Goal: Information Seeking & Learning: Learn about a topic

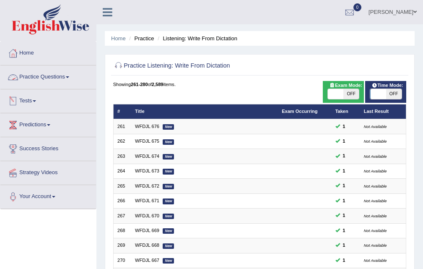
click at [32, 97] on link "Tests" at bounding box center [48, 99] width 96 height 21
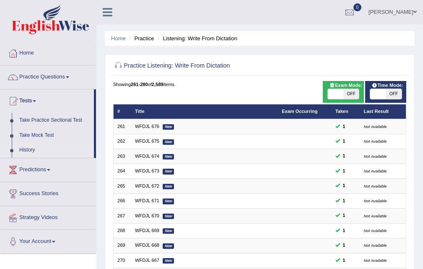
click at [29, 147] on link "History" at bounding box center [55, 150] width 78 height 15
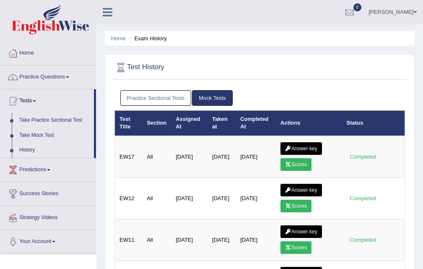
click at [146, 93] on link "Practice Sectional Tests" at bounding box center [155, 98] width 71 height 16
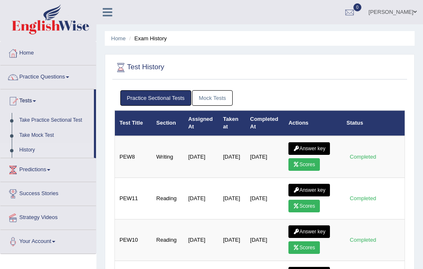
click at [196, 90] on div "Practice Sectional Tests Mock Tests" at bounding box center [260, 98] width 291 height 24
click at [197, 92] on link "Mock Tests" at bounding box center [212, 98] width 41 height 16
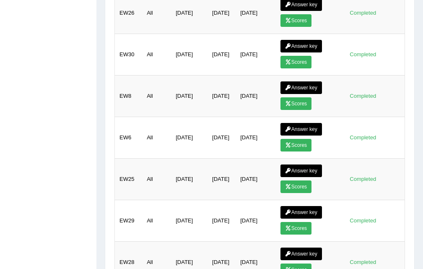
scroll to position [545, 0]
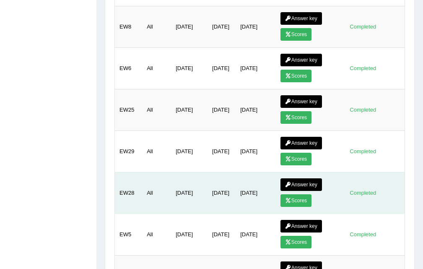
click at [290, 201] on icon at bounding box center [288, 200] width 6 height 5
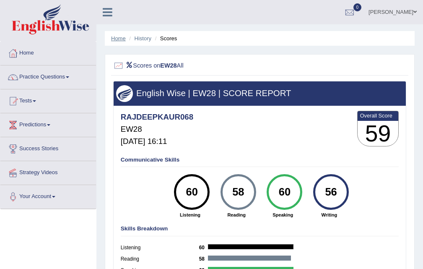
click at [118, 37] on link "Home" at bounding box center [118, 38] width 15 height 6
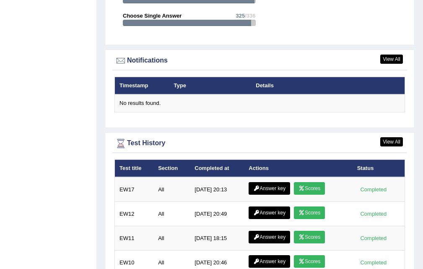
scroll to position [935, 0]
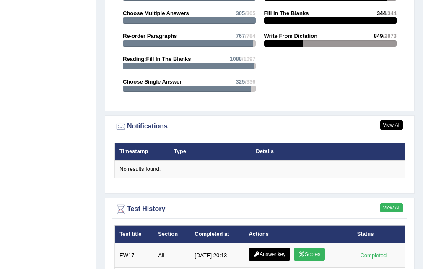
click at [396, 206] on link "View All" at bounding box center [392, 207] width 23 height 9
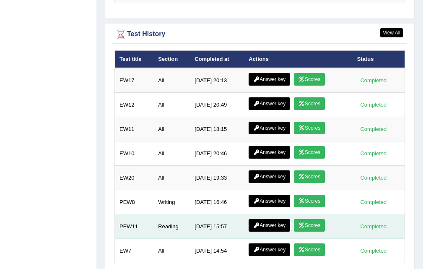
scroll to position [1145, 0]
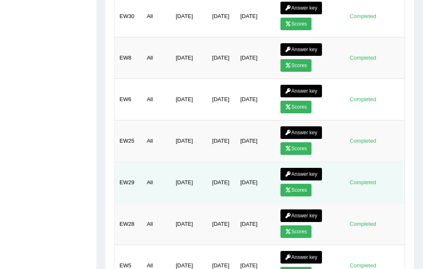
scroll to position [566, 0]
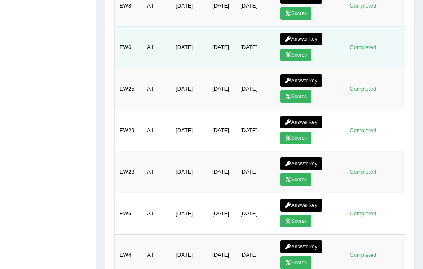
click at [300, 54] on link "Scores" at bounding box center [296, 55] width 31 height 13
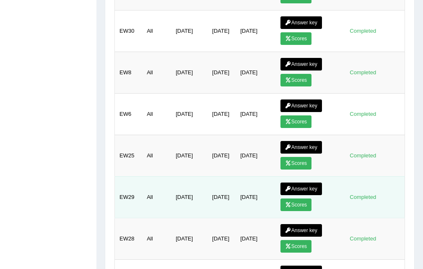
scroll to position [507, 0]
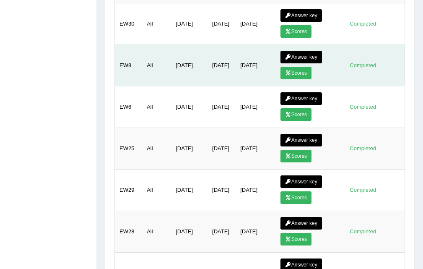
click at [295, 74] on link "Scores" at bounding box center [296, 73] width 31 height 13
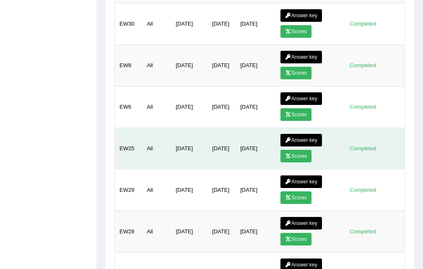
click at [302, 154] on link "Scores" at bounding box center [296, 156] width 31 height 13
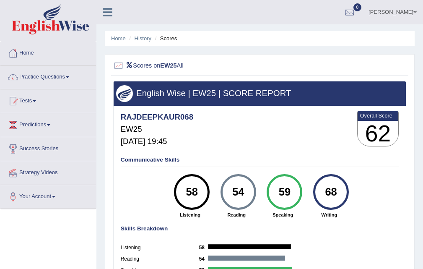
click at [125, 37] on link "Home" at bounding box center [118, 38] width 15 height 6
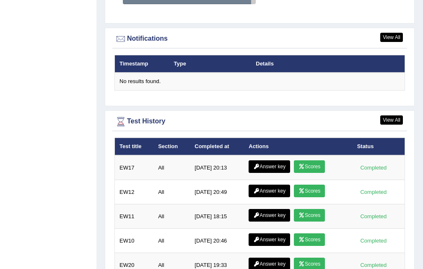
scroll to position [935, 0]
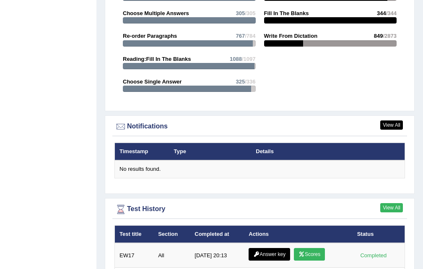
click at [392, 206] on link "View All" at bounding box center [392, 207] width 23 height 9
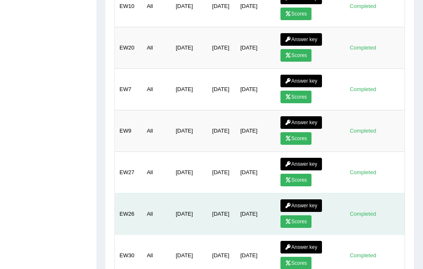
scroll to position [294, 0]
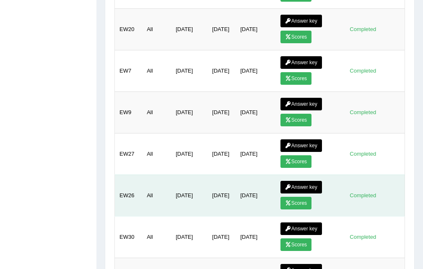
click at [297, 199] on link "Scores" at bounding box center [296, 203] width 31 height 13
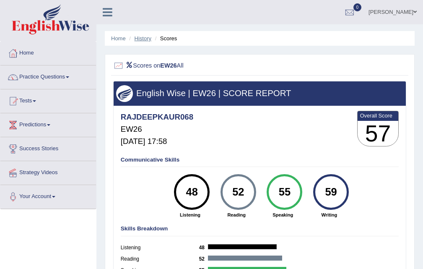
click at [140, 39] on link "History" at bounding box center [143, 38] width 17 height 6
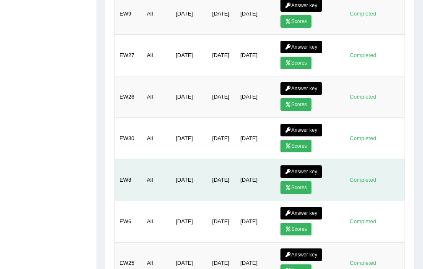
scroll to position [378, 0]
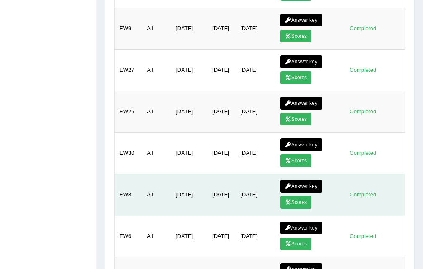
click at [300, 197] on link "Scores" at bounding box center [296, 202] width 31 height 13
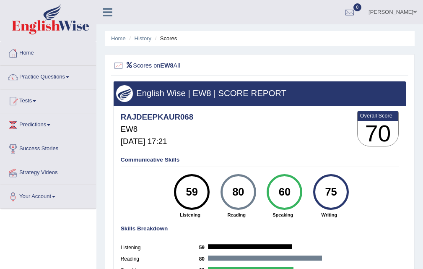
click at [137, 34] on ul "Home History Scores" at bounding box center [260, 38] width 310 height 15
click at [140, 37] on link "History" at bounding box center [143, 38] width 17 height 6
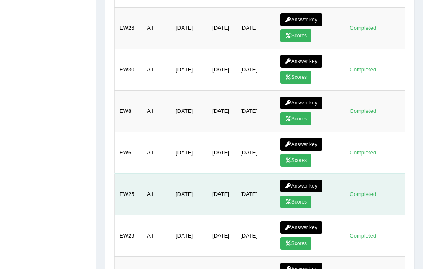
scroll to position [462, 0]
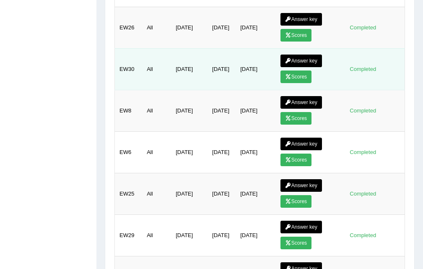
click at [301, 73] on link "Scores" at bounding box center [296, 76] width 31 height 13
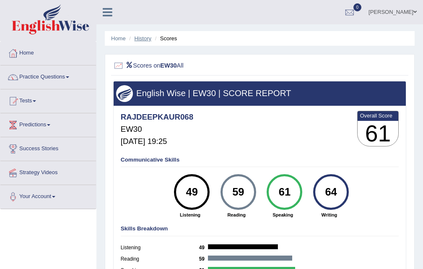
click at [138, 37] on link "History" at bounding box center [143, 38] width 17 height 6
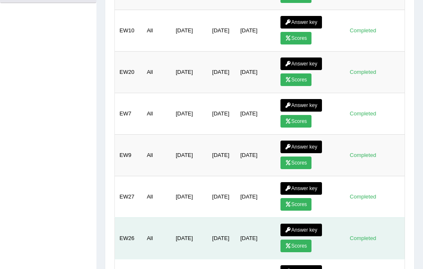
scroll to position [252, 0]
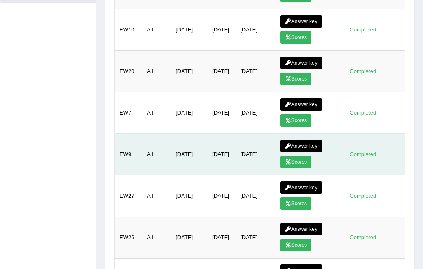
click at [300, 158] on link "Scores" at bounding box center [296, 162] width 31 height 13
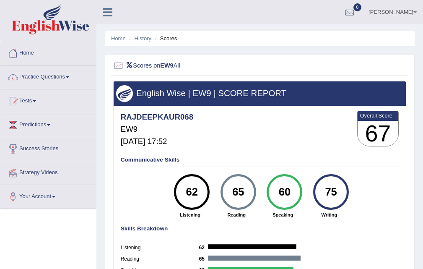
click at [143, 39] on link "History" at bounding box center [143, 38] width 17 height 6
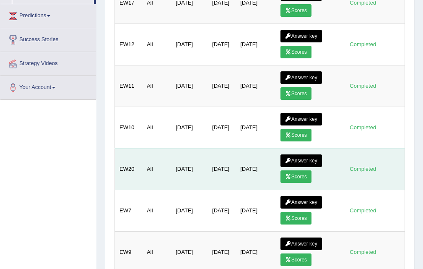
scroll to position [168, 0]
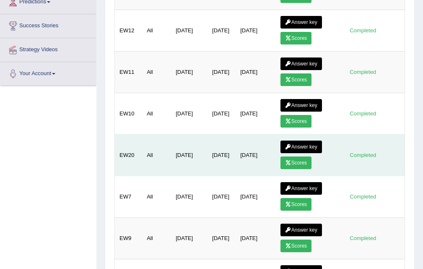
click at [284, 158] on link "Scores" at bounding box center [296, 163] width 31 height 13
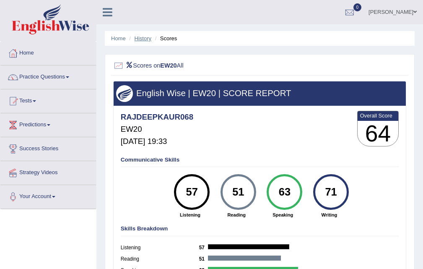
click at [144, 36] on link "History" at bounding box center [143, 38] width 17 height 6
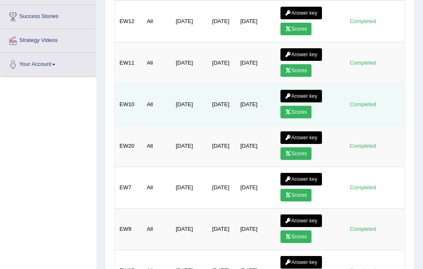
scroll to position [168, 0]
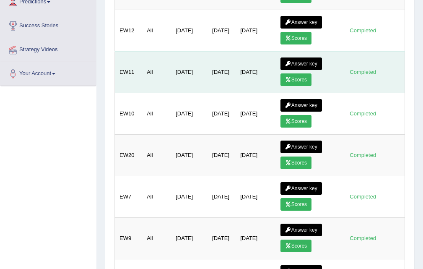
click at [298, 80] on link "Scores" at bounding box center [296, 79] width 31 height 13
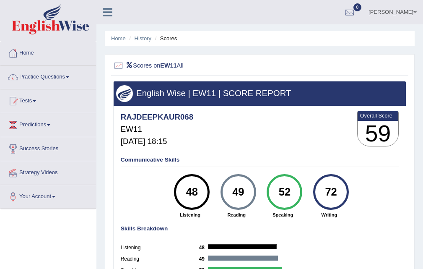
click at [141, 39] on link "History" at bounding box center [143, 38] width 17 height 6
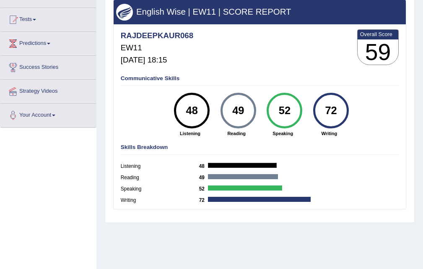
scroll to position [84, 0]
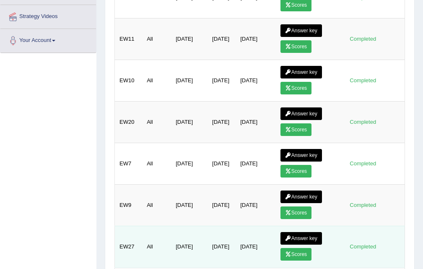
scroll to position [252, 0]
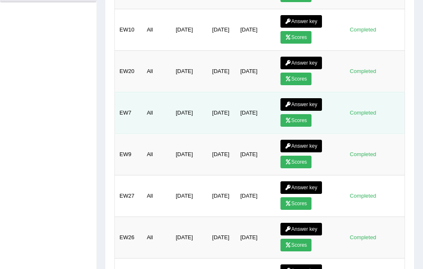
click at [303, 118] on link "Scores" at bounding box center [296, 120] width 31 height 13
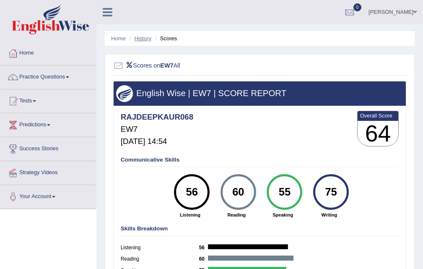
click at [145, 37] on link "History" at bounding box center [143, 38] width 17 height 6
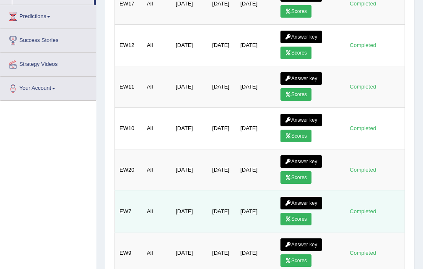
scroll to position [168, 0]
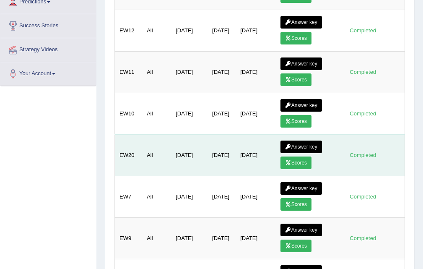
click at [289, 165] on link "Scores" at bounding box center [296, 163] width 31 height 13
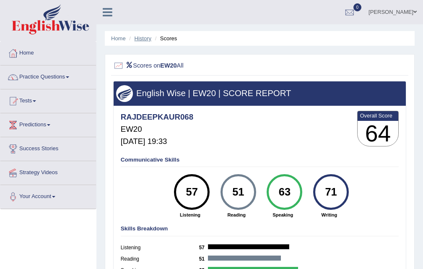
click at [146, 38] on link "History" at bounding box center [143, 38] width 17 height 6
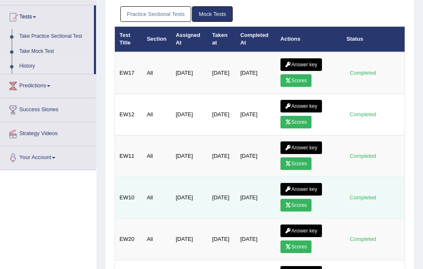
scroll to position [168, 0]
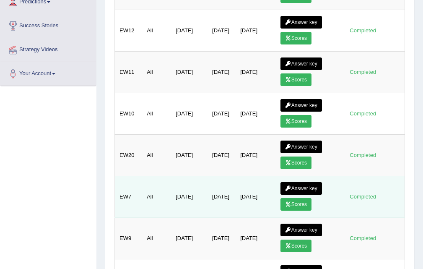
click at [297, 197] on td "Answer key Scores" at bounding box center [309, 197] width 66 height 42
click at [295, 203] on link "Scores" at bounding box center [296, 204] width 31 height 13
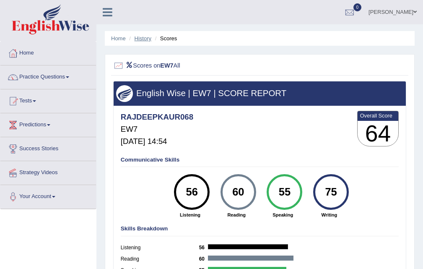
click at [144, 38] on link "History" at bounding box center [143, 38] width 17 height 6
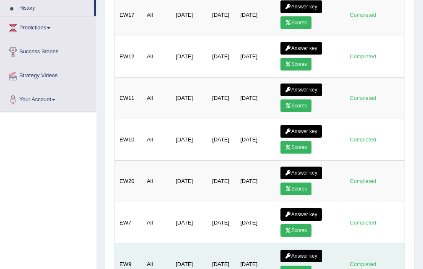
scroll to position [210, 0]
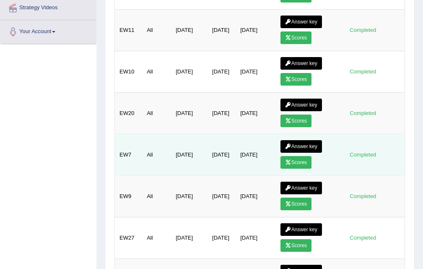
click at [291, 156] on link "Scores" at bounding box center [296, 162] width 31 height 13
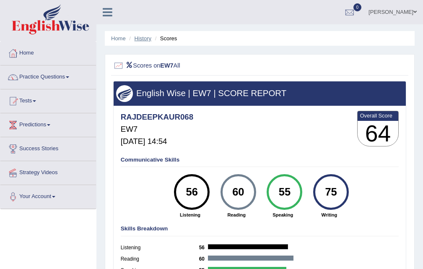
click at [139, 41] on link "History" at bounding box center [143, 38] width 17 height 6
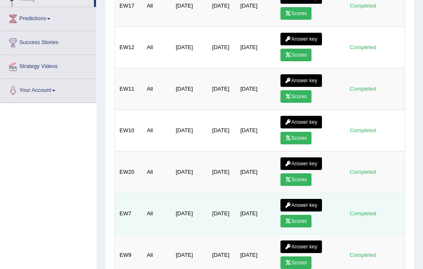
scroll to position [168, 0]
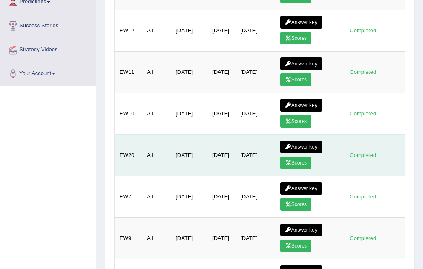
click at [296, 160] on link "Scores" at bounding box center [296, 163] width 31 height 13
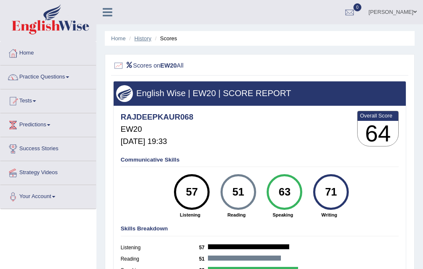
click at [143, 39] on link "History" at bounding box center [143, 38] width 17 height 6
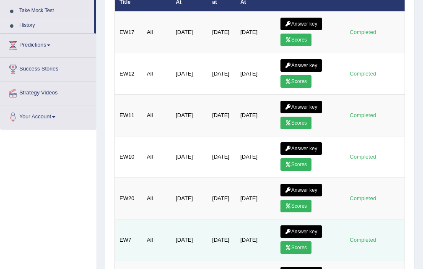
scroll to position [126, 0]
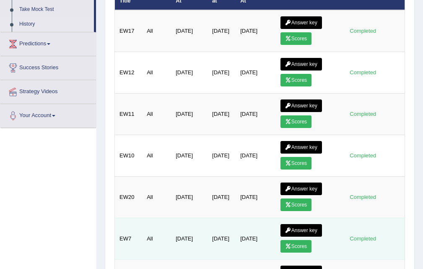
click at [292, 240] on link "Scores" at bounding box center [296, 246] width 31 height 13
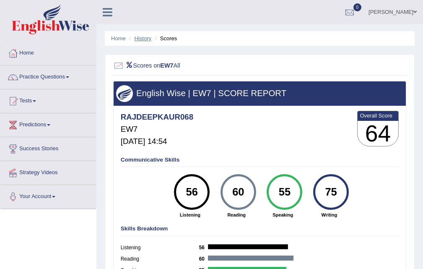
click at [139, 37] on link "History" at bounding box center [143, 38] width 17 height 6
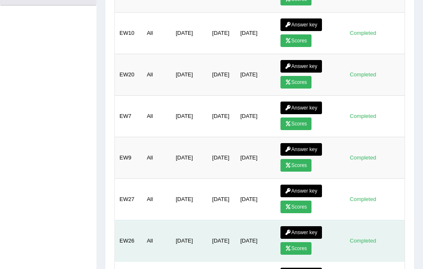
scroll to position [252, 0]
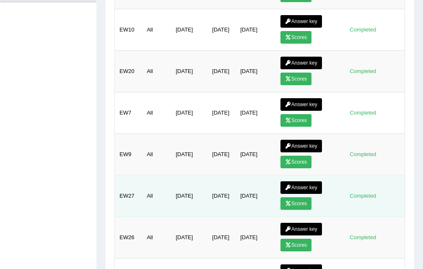
click at [298, 206] on link "Scores" at bounding box center [296, 203] width 31 height 13
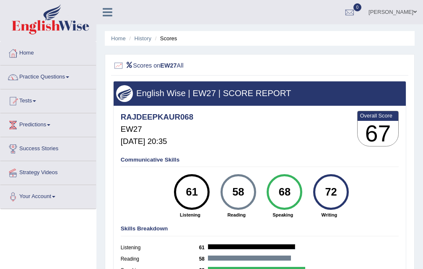
drag, startPoint x: 141, startPoint y: 26, endPoint x: 144, endPoint y: 43, distance: 17.4
click at [143, 33] on div "Home History Scores Scores on EW27 All English Wise | EW27 | SCORE REPORT RAJDE…" at bounding box center [260, 210] width 327 height 420
drag, startPoint x: 145, startPoint y: 43, endPoint x: 146, endPoint y: 38, distance: 5.1
click at [145, 40] on ul "Home History Scores" at bounding box center [260, 38] width 310 height 15
click at [146, 38] on link "History" at bounding box center [143, 38] width 17 height 6
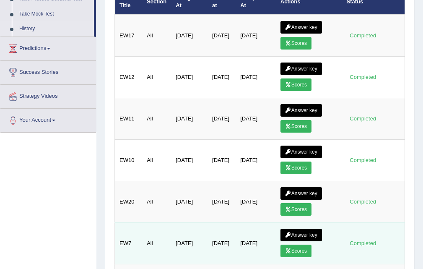
scroll to position [47, 0]
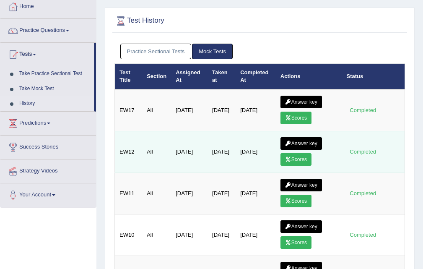
click at [302, 159] on link "Scores" at bounding box center [296, 159] width 31 height 13
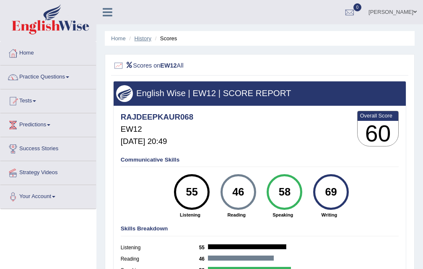
click at [143, 37] on link "History" at bounding box center [143, 38] width 17 height 6
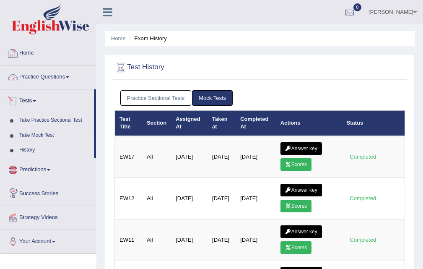
click at [32, 47] on link "Home" at bounding box center [48, 52] width 96 height 21
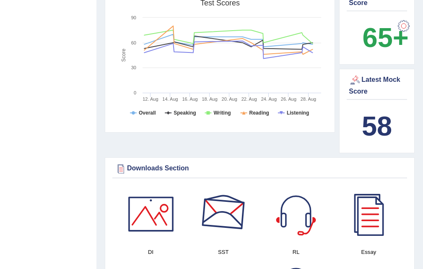
click at [222, 200] on div at bounding box center [223, 214] width 59 height 59
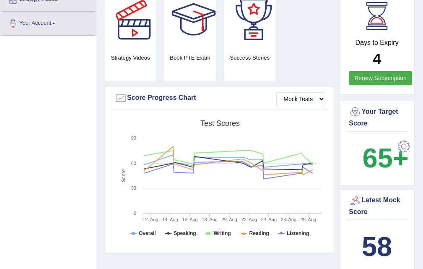
scroll to position [54, 0]
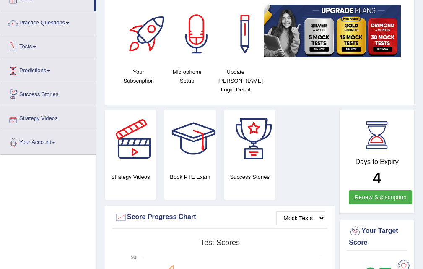
click at [35, 27] on link "Practice Questions" at bounding box center [48, 21] width 96 height 21
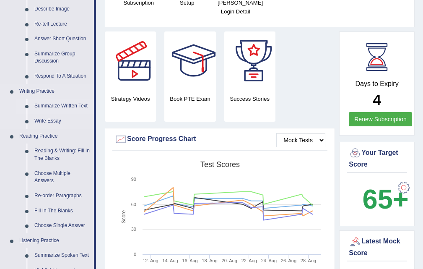
scroll to position [138, 0]
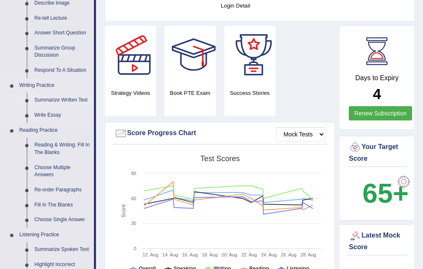
click at [60, 98] on link "Summarize Written Text" at bounding box center [62, 100] width 63 height 15
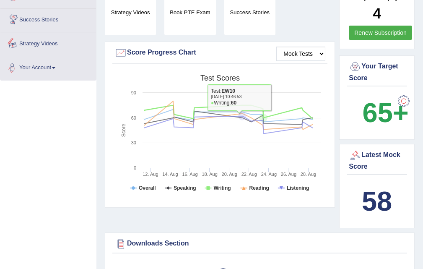
scroll to position [586, 0]
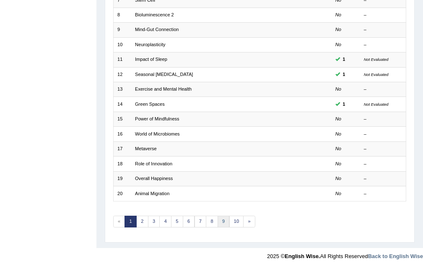
click at [229, 221] on link "9" at bounding box center [224, 222] width 12 height 12
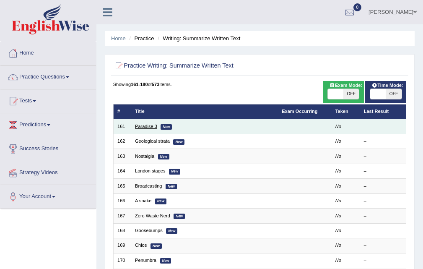
drag, startPoint x: 139, startPoint y: 128, endPoint x: 148, endPoint y: 124, distance: 9.9
click at [140, 128] on link "Paradise 3" at bounding box center [146, 126] width 22 height 5
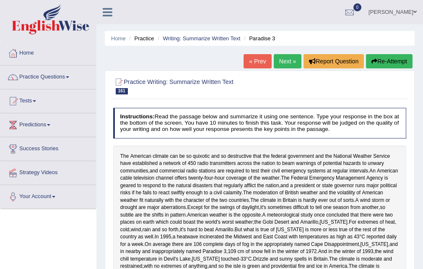
click at [279, 58] on link "Next »" at bounding box center [288, 61] width 28 height 14
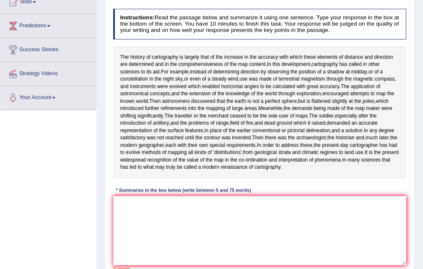
scroll to position [84, 0]
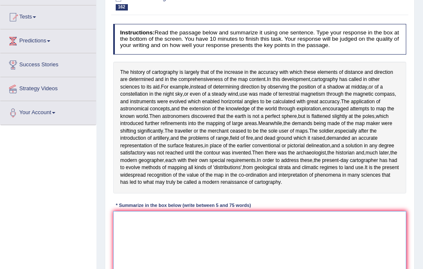
click at [139, 242] on textarea at bounding box center [260, 245] width 294 height 69
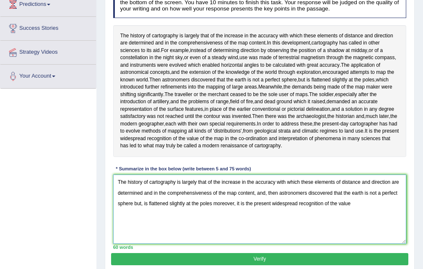
scroll to position [172, 0]
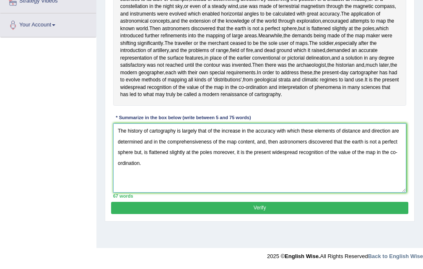
type textarea "The history of cartography is largely that of the increase in the accuracy with…"
click at [271, 214] on button "Verify" at bounding box center [259, 208] width 297 height 12
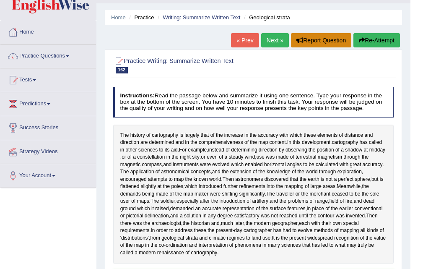
scroll to position [0, 0]
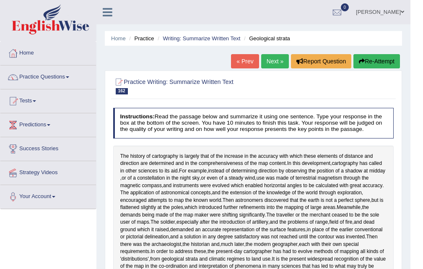
click at [278, 60] on link "Next »" at bounding box center [275, 61] width 28 height 14
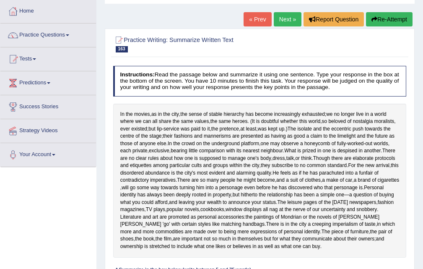
click at [282, 15] on link "Next »" at bounding box center [288, 19] width 28 height 14
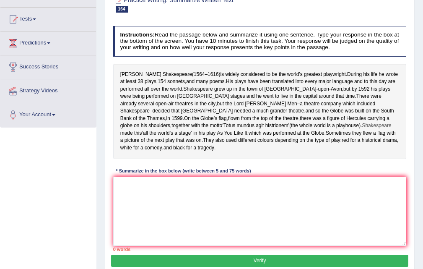
scroll to position [84, 0]
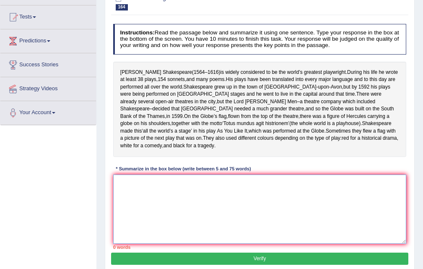
click at [146, 200] on textarea at bounding box center [260, 209] width 294 height 69
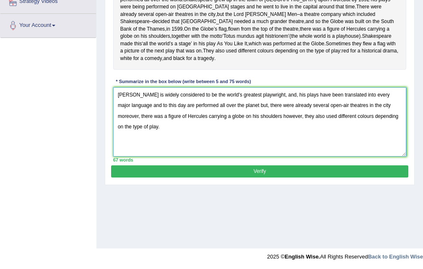
scroll to position [172, 0]
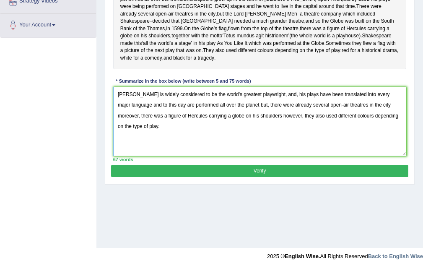
type textarea "William Shakespeare is widely considered to be the world's greatest playwright,…"
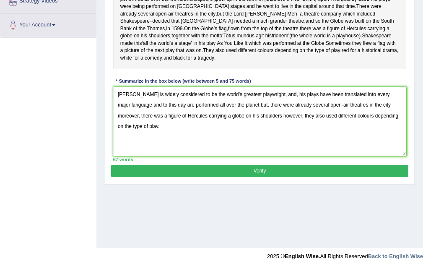
click at [264, 165] on button "Verify" at bounding box center [259, 171] width 297 height 12
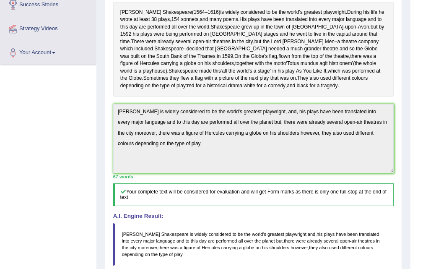
scroll to position [0, 0]
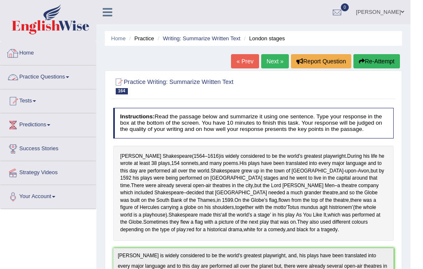
click at [31, 76] on link "Practice Questions" at bounding box center [48, 75] width 96 height 21
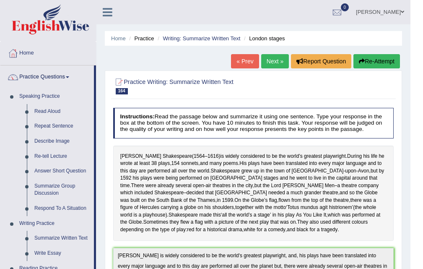
click at [245, 58] on link "« Prev" at bounding box center [245, 61] width 28 height 14
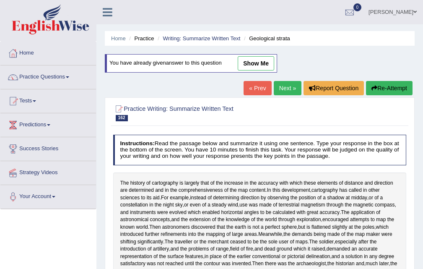
click at [262, 58] on link "show me" at bounding box center [256, 63] width 37 height 14
type textarea "The history of cartography is largely that of the increase in the accuracy with…"
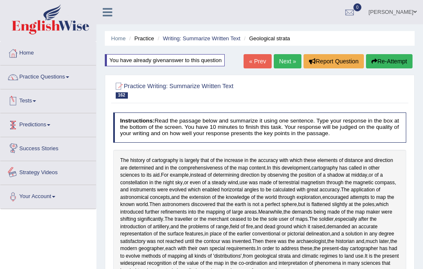
click at [22, 98] on link "Tests" at bounding box center [48, 99] width 96 height 21
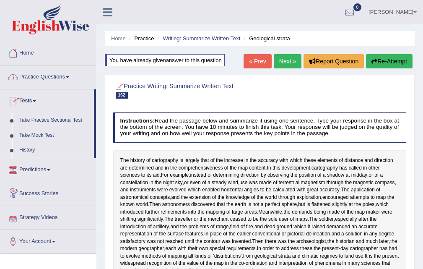
click at [31, 78] on link "Practice Questions" at bounding box center [48, 75] width 96 height 21
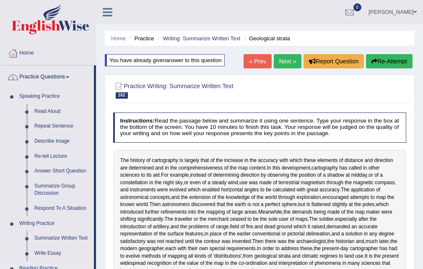
scroll to position [84, 0]
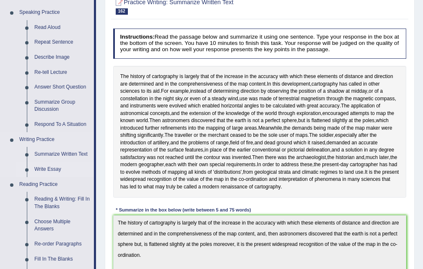
click at [49, 166] on link "Write Essay" at bounding box center [62, 169] width 63 height 15
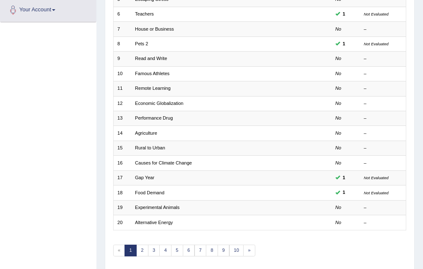
scroll to position [216, 0]
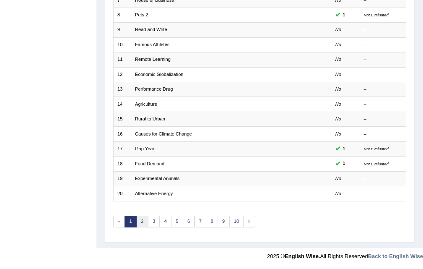
click at [137, 221] on link "2" at bounding box center [142, 222] width 12 height 12
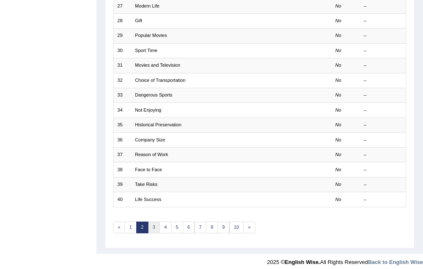
click at [152, 224] on link "3" at bounding box center [154, 228] width 12 height 12
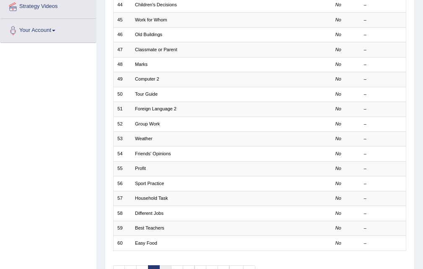
scroll to position [210, 0]
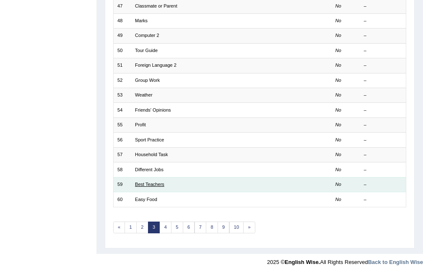
click at [147, 185] on link "Best Teachers" at bounding box center [149, 184] width 29 height 5
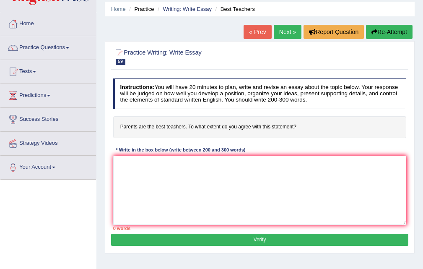
scroll to position [42, 0]
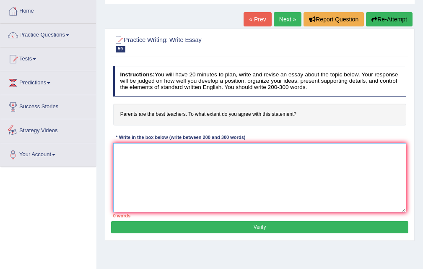
click at [155, 159] on textarea at bounding box center [260, 177] width 294 height 69
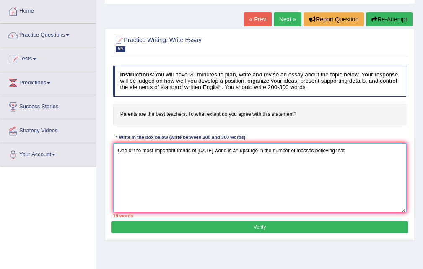
scroll to position [0, 0]
type textarea "One of the most important trends of today's world is an upsurge in the number o…"
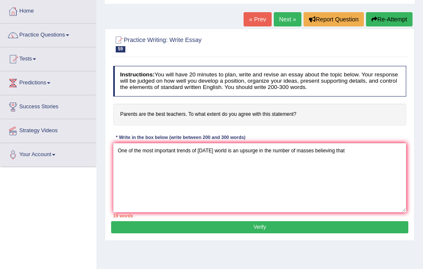
click at [269, 232] on button "Verify" at bounding box center [259, 227] width 297 height 12
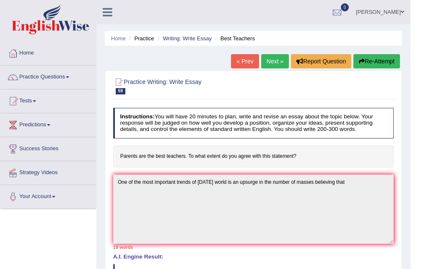
click at [269, 56] on link "Next »" at bounding box center [275, 61] width 28 height 14
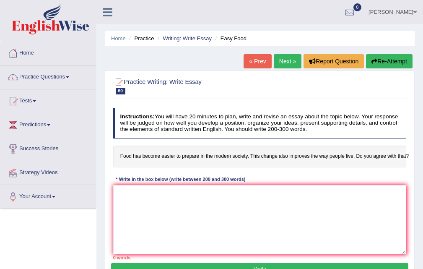
click at [277, 62] on link "Next »" at bounding box center [288, 61] width 28 height 14
click at [277, 61] on link "Next »" at bounding box center [288, 61] width 28 height 14
click at [279, 57] on link "Next »" at bounding box center [288, 61] width 28 height 14
click at [279, 63] on link "Next »" at bounding box center [288, 61] width 28 height 14
click at [274, 60] on link "Next »" at bounding box center [288, 61] width 28 height 14
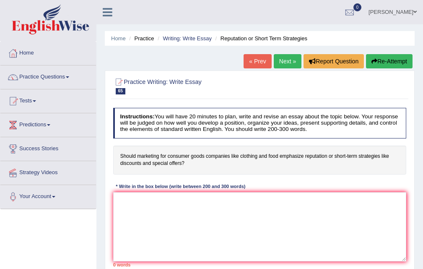
click at [281, 62] on link "Next »" at bounding box center [288, 61] width 28 height 14
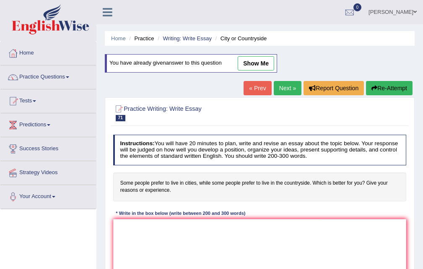
click at [281, 63] on div "Home Practice Writing: Write Essay City or Countryside You have already given a…" at bounding box center [260, 210] width 327 height 420
click at [279, 86] on link "Next »" at bounding box center [288, 88] width 28 height 14
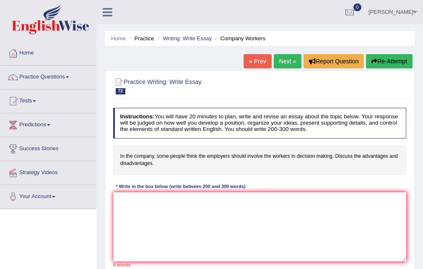
click at [283, 63] on link "Next »" at bounding box center [288, 61] width 28 height 14
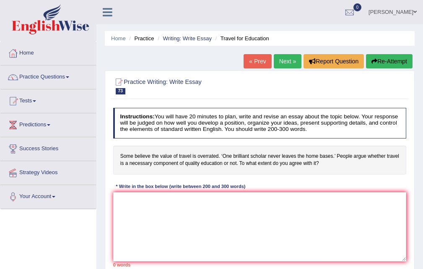
click at [292, 65] on link "Next »" at bounding box center [288, 61] width 28 height 14
click at [291, 60] on link "Next »" at bounding box center [288, 61] width 28 height 14
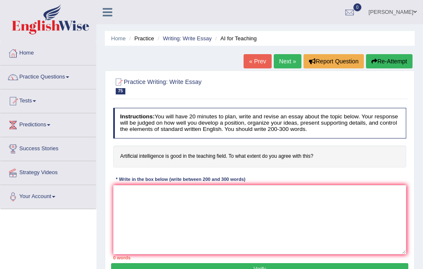
click at [284, 60] on link "Next »" at bounding box center [288, 61] width 28 height 14
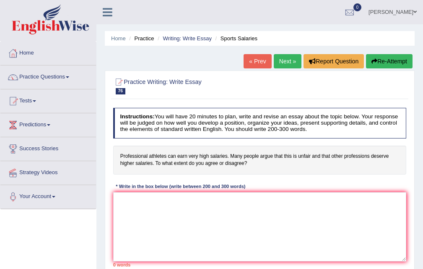
click at [290, 58] on link "Next »" at bounding box center [288, 61] width 28 height 14
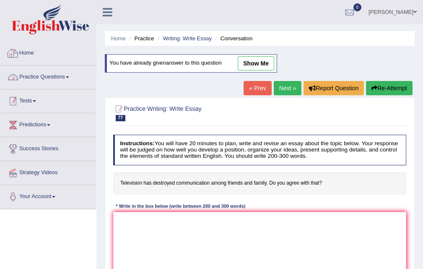
click at [20, 98] on link "Tests" at bounding box center [48, 99] width 96 height 21
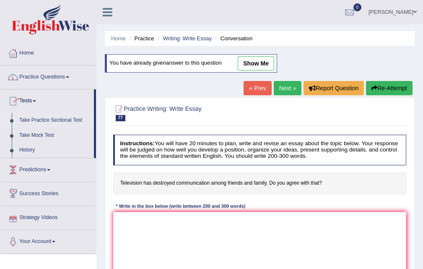
click at [49, 119] on link "Take Practice Sectional Test" at bounding box center [55, 120] width 78 height 15
